Goal: Task Accomplishment & Management: Complete application form

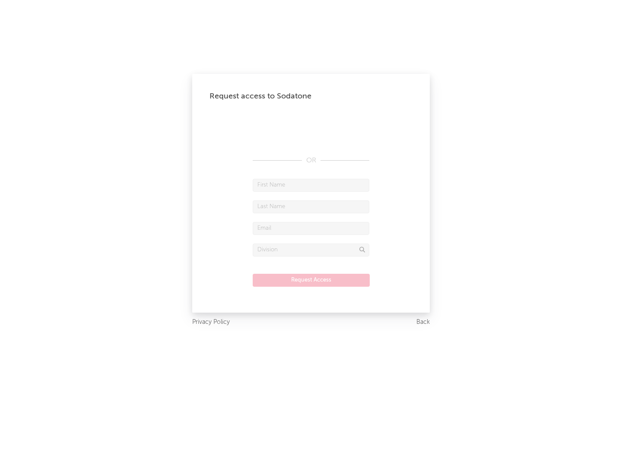
click at [311, 185] on input "text" at bounding box center [311, 185] width 117 height 13
type input "[PERSON_NAME]"
click at [311, 206] on input "text" at bounding box center [311, 206] width 117 height 13
type input "[PERSON_NAME]"
click at [311, 228] on input "text" at bounding box center [311, 228] width 117 height 13
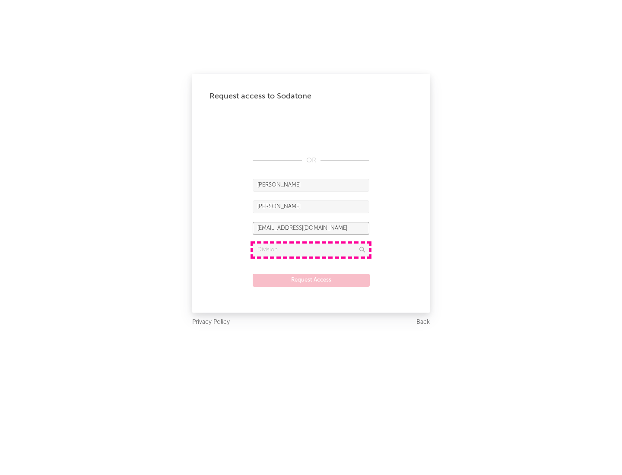
type input "[EMAIL_ADDRESS][DOMAIN_NAME]"
click at [311, 250] on input "text" at bounding box center [311, 250] width 117 height 13
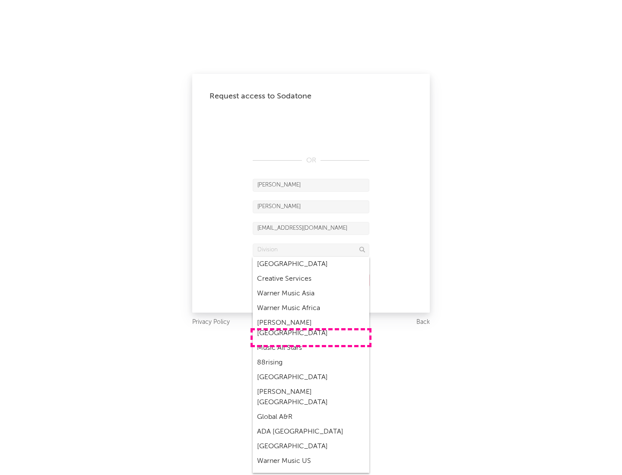
click at [311, 341] on div "Music All Stars" at bounding box center [311, 348] width 117 height 15
type input "Music All Stars"
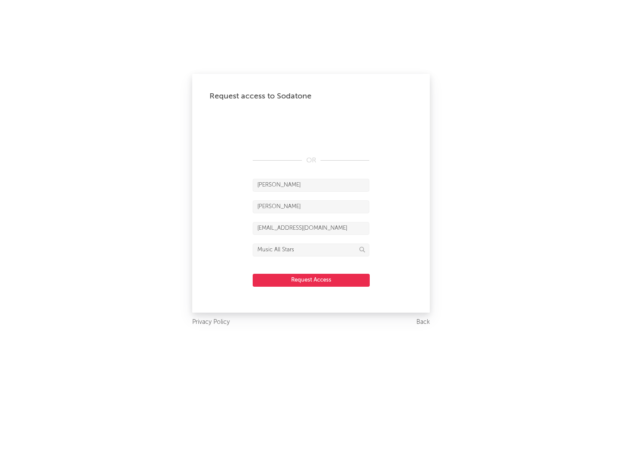
click at [311, 280] on button "Request Access" at bounding box center [311, 280] width 117 height 13
